Goal: Find specific page/section: Find specific page/section

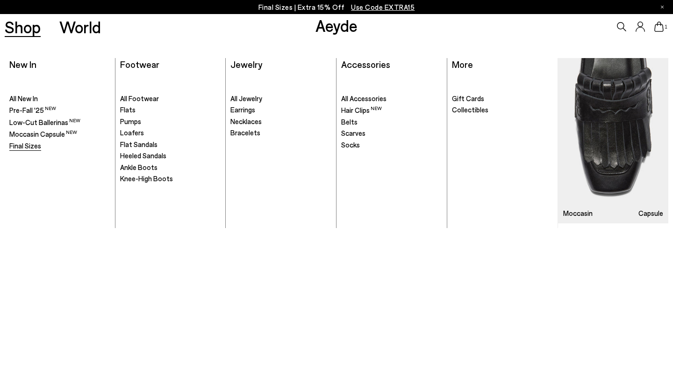
click at [42, 143] on link "Final Sizes" at bounding box center [59, 145] width 101 height 9
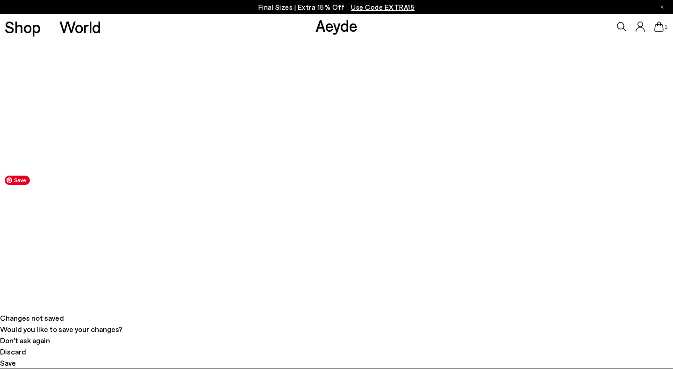
scroll to position [93, 0]
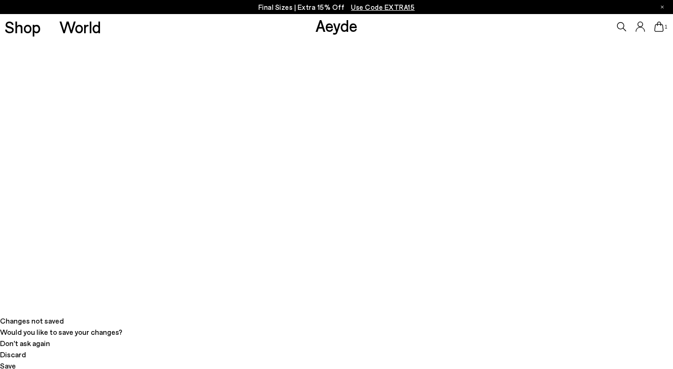
drag, startPoint x: 167, startPoint y: 154, endPoint x: 144, endPoint y: 156, distance: 23.0
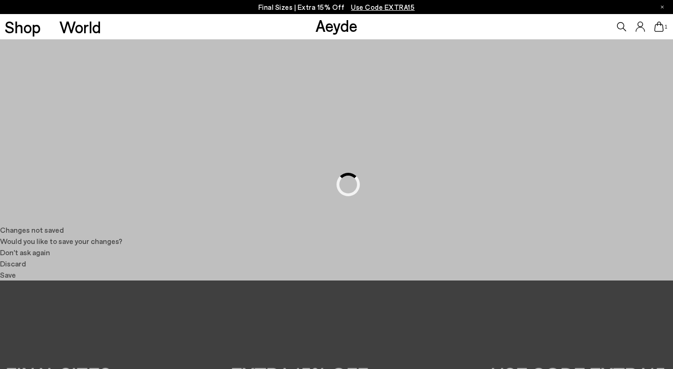
scroll to position [188, 0]
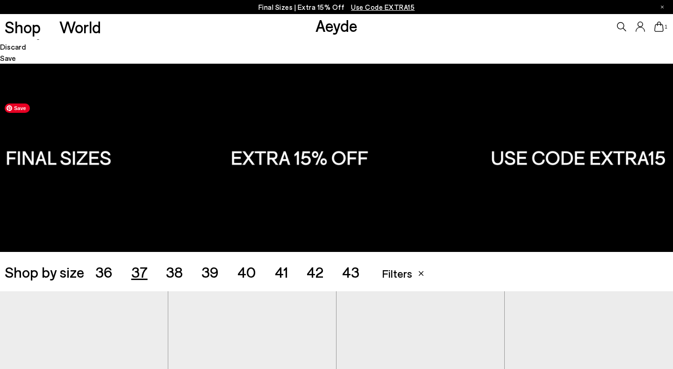
scroll to position [404, 0]
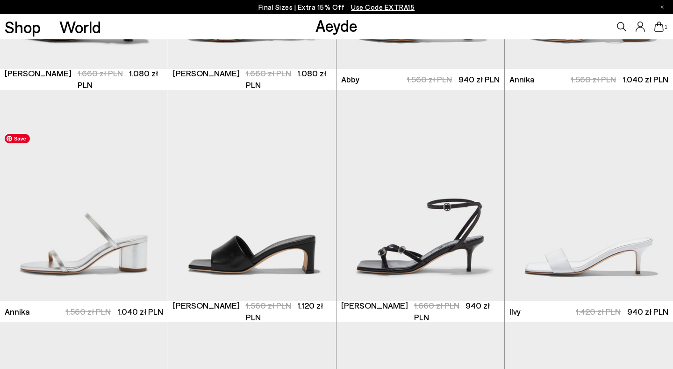
scroll to position [898, 0]
